Goal: Ask a question

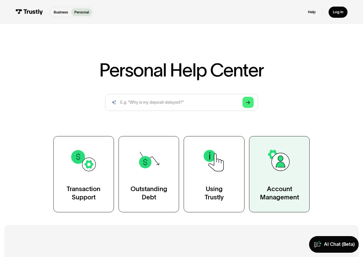
click at [283, 188] on div "Account Management" at bounding box center [279, 193] width 39 height 17
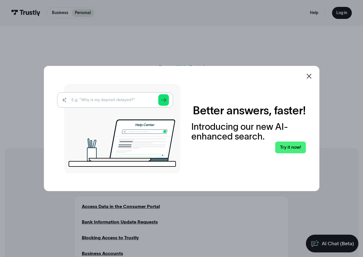
click at [337, 241] on div at bounding box center [181, 128] width 363 height 257
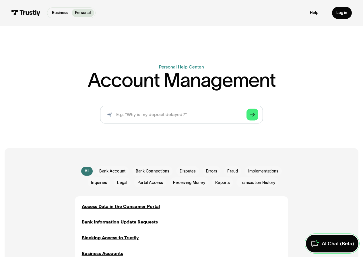
click at [327, 243] on div "AI Chat (Beta)" at bounding box center [337, 244] width 32 height 7
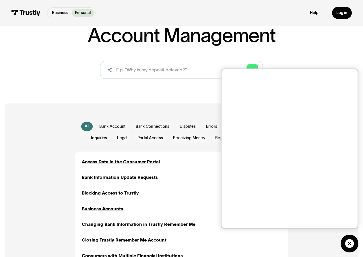
scroll to position [57, 0]
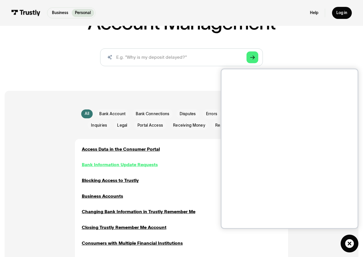
click at [125, 165] on div "Bank Information Update Requests" at bounding box center [120, 164] width 76 height 7
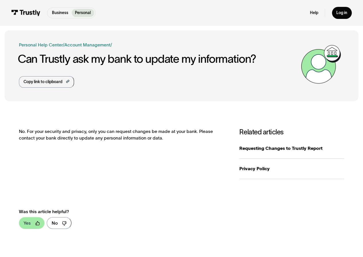
click at [37, 226] on div at bounding box center [37, 223] width 5 height 5
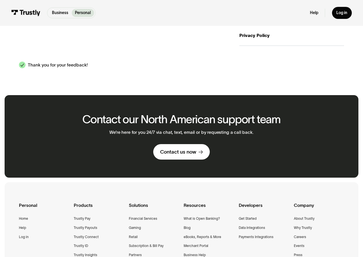
scroll to position [143, 0]
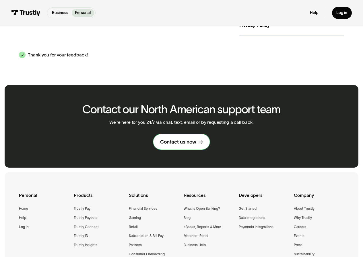
click at [184, 143] on div "Contact us now" at bounding box center [178, 142] width 36 height 7
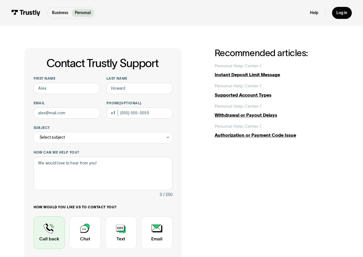
click at [46, 233] on div "Contact Trustly Support" at bounding box center [49, 233] width 31 height 33
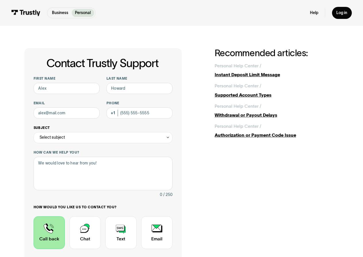
click at [167, 137] on icon "Contact Trustly Support" at bounding box center [168, 137] width 4 height 4
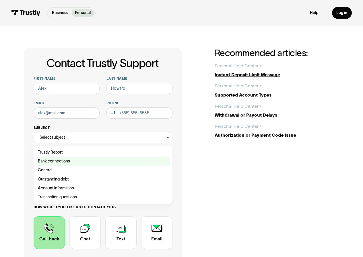
click at [60, 161] on div "Contact Trustly Support" at bounding box center [103, 161] width 134 height 9
type input "**********"
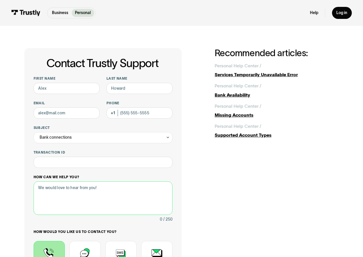
click at [69, 188] on textarea "How can we help you?" at bounding box center [103, 199] width 139 height 34
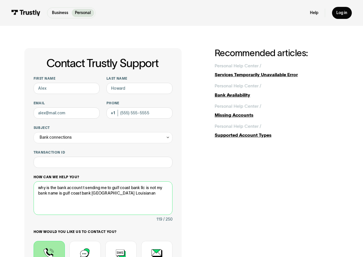
click at [142, 196] on textarea "why is the bank account t sending me to gulf coast bank llc is not my bank name…" at bounding box center [103, 199] width 139 height 34
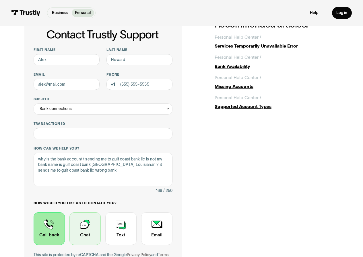
click at [77, 226] on div "Contact Trustly Support" at bounding box center [84, 228] width 31 height 33
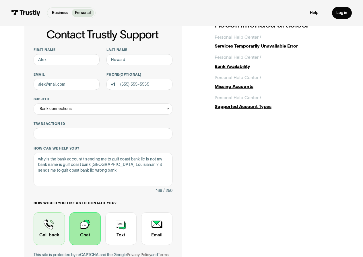
click at [46, 233] on div "Contact Trustly Support" at bounding box center [49, 228] width 31 height 33
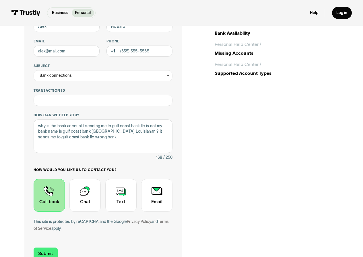
scroll to position [86, 0]
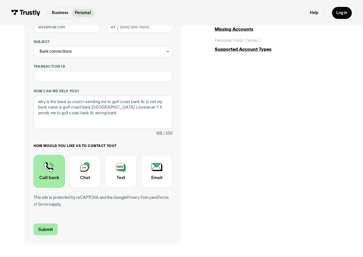
click at [47, 231] on input "Submit" at bounding box center [46, 230] width 24 height 12
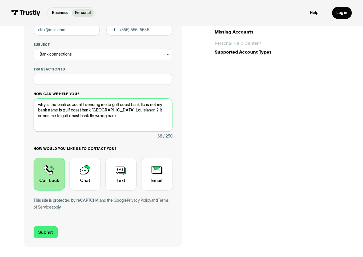
click at [108, 120] on textarea "why is the bank account t sending me to gulf coast bank llc is not my bank name…" at bounding box center [103, 115] width 139 height 34
type textarea "why is the bank account t sending me to gulf coast bank llc is not my bank name…"
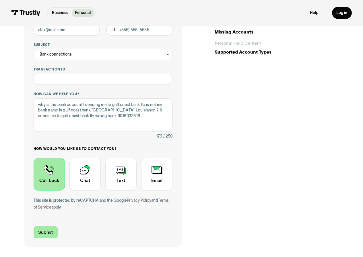
click at [53, 231] on input "Submit" at bounding box center [46, 233] width 24 height 12
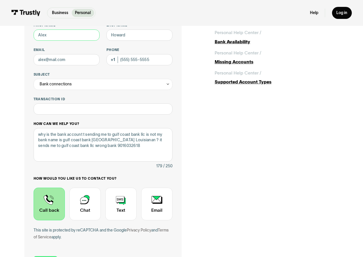
scroll to position [0, 0]
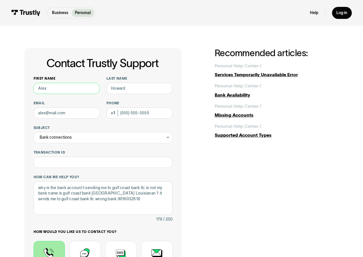
click at [66, 85] on input "First name" at bounding box center [67, 88] width 66 height 11
type input "Didelina"
type input "[PERSON_NAME]"
type input "[EMAIL_ADDRESS][DOMAIN_NAME]"
click at [155, 113] on input "Phone (Optional)" at bounding box center [139, 113] width 66 height 11
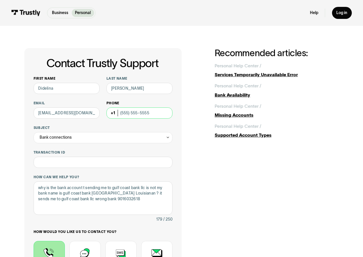
click at [153, 114] on input "Phone (Optional)" at bounding box center [139, 113] width 66 height 11
click at [153, 115] on input "Phone (Optional)" at bounding box center [139, 113] width 66 height 11
click at [149, 113] on input "Phone (Optional)" at bounding box center [139, 113] width 66 height 11
type input "[PHONE_NUMBER]"
click at [166, 137] on icon "Contact Trustly Support" at bounding box center [168, 137] width 4 height 4
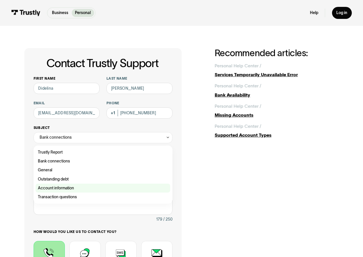
click at [63, 190] on div "Contact Trustly Support" at bounding box center [103, 188] width 134 height 9
type input "**********"
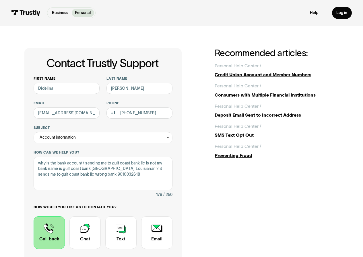
click at [62, 237] on div "Contact Trustly Support" at bounding box center [49, 233] width 31 height 33
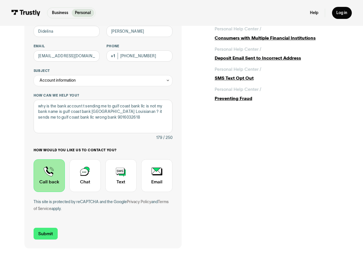
scroll to position [57, 0]
click at [46, 232] on input "Submit" at bounding box center [46, 234] width 24 height 12
type input "[PHONE_NUMBER]"
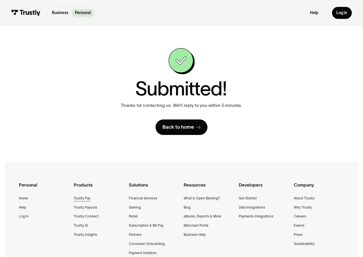
click at [83, 197] on div "Trustly Pay" at bounding box center [82, 199] width 17 height 6
